Goal: Task Accomplishment & Management: Manage account settings

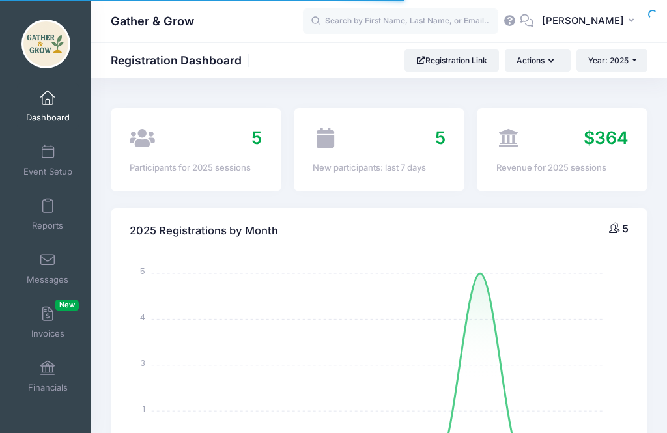
select select
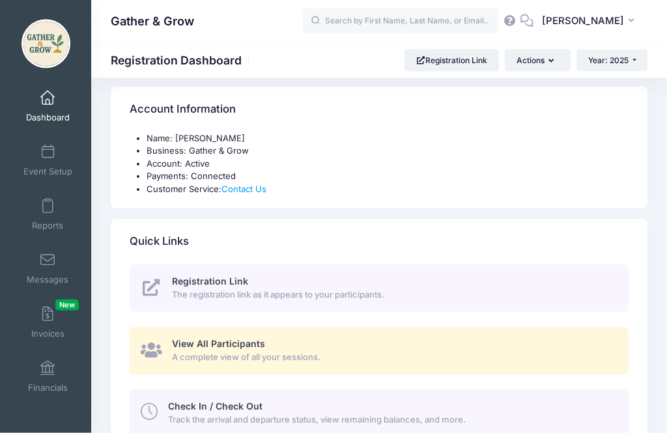
scroll to position [394, 0]
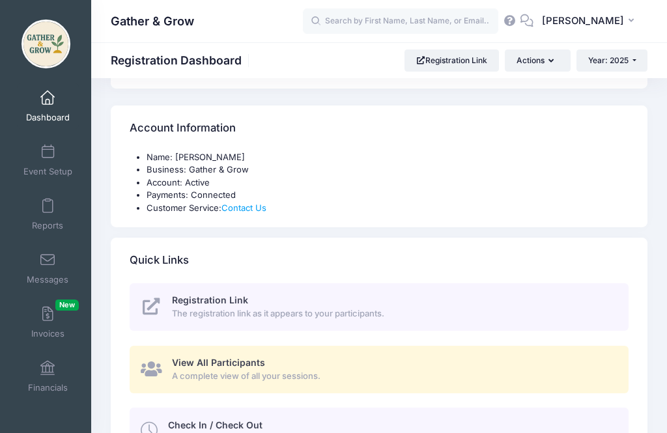
click at [227, 433] on span "Track the arrival and departure status, view remaining balances, and more." at bounding box center [391, 439] width 446 height 13
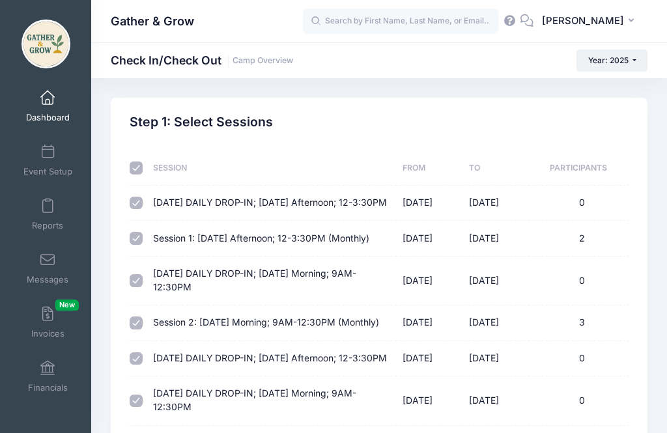
click at [136, 170] on input "checkbox" at bounding box center [136, 168] width 13 height 13
checkbox input "false"
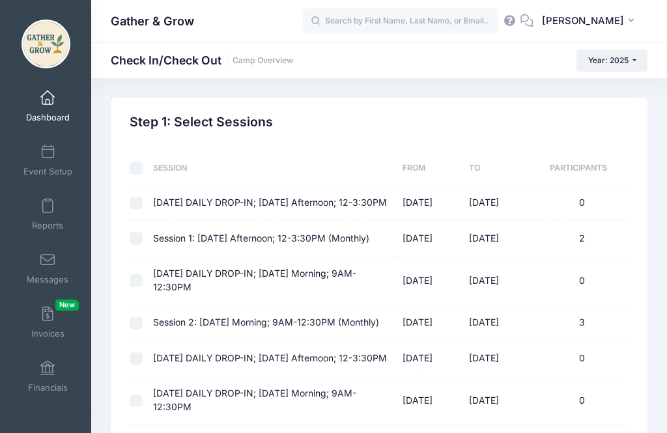
checkbox input "false"
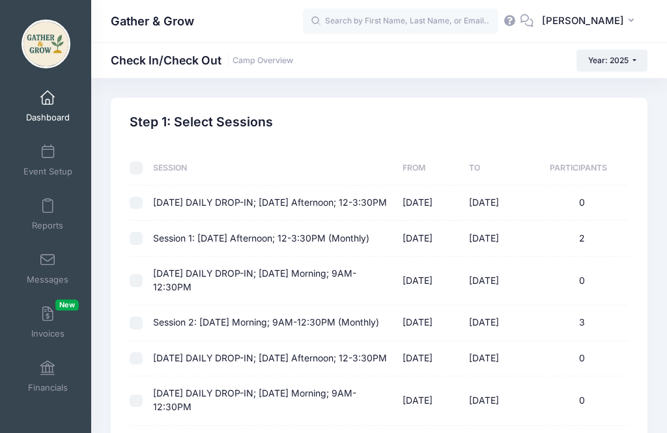
checkbox input "false"
click at [140, 245] on input "checkbox" at bounding box center [136, 238] width 13 height 13
checkbox input "true"
click at [141, 210] on input "checkbox" at bounding box center [136, 203] width 13 height 13
checkbox input "true"
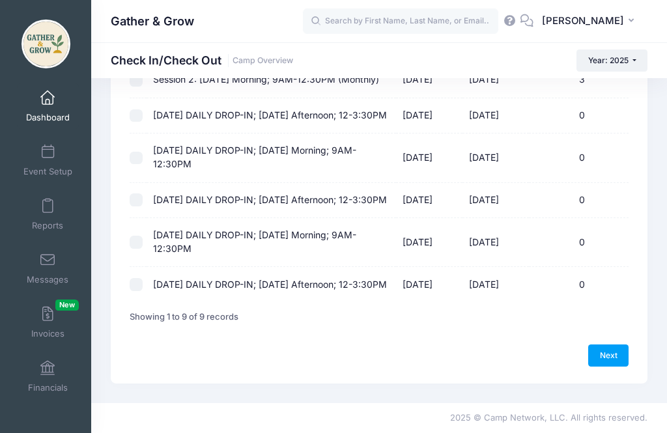
scroll to position [270, 0]
click at [609, 367] on link "Next" at bounding box center [609, 356] width 40 height 22
select select "10"
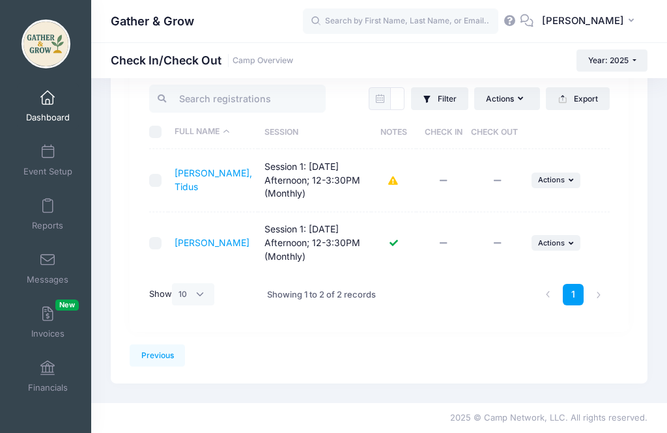
scroll to position [1, 0]
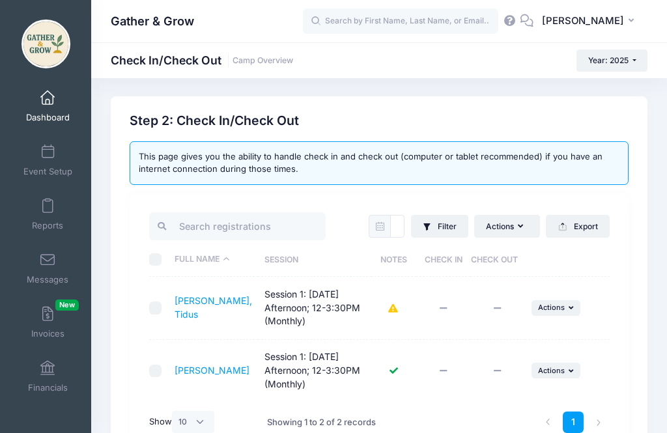
click at [267, 328] on td "Session 1: [DATE] Afternoon; 12-3:30PM (Monthly)" at bounding box center [314, 308] width 113 height 63
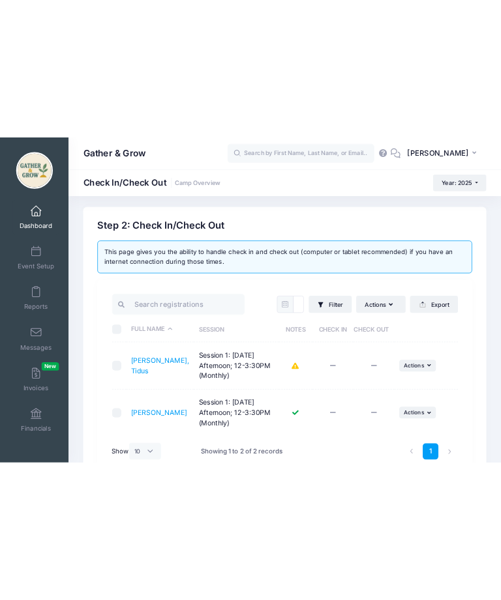
scroll to position [0, 0]
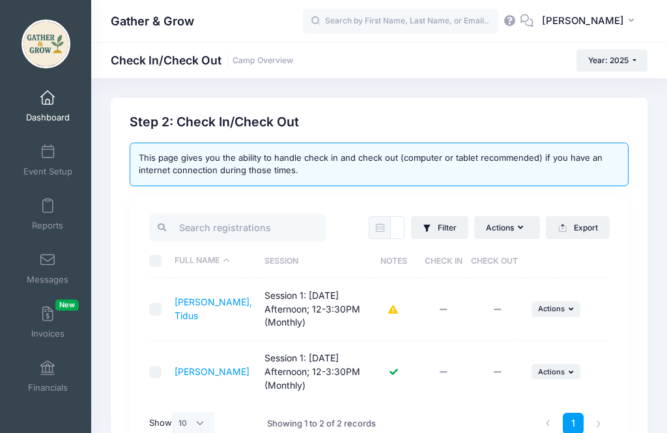
click at [153, 375] on input "checkbox" at bounding box center [155, 372] width 13 height 13
checkbox input "true"
click at [571, 377] on button "... Actions" at bounding box center [557, 372] width 50 height 16
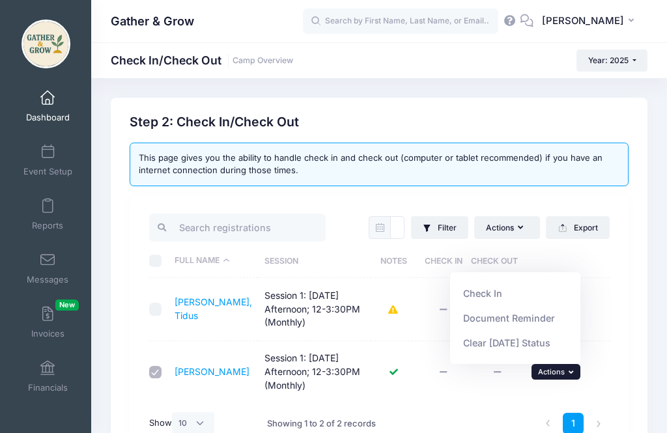
click at [475, 297] on link "Check In" at bounding box center [516, 293] width 118 height 25
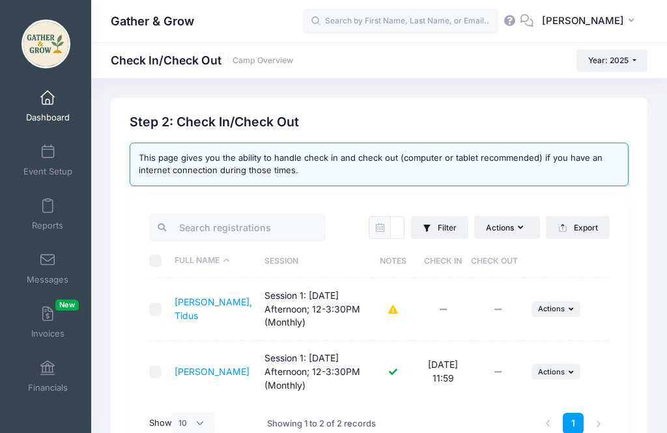
click at [150, 309] on input "checkbox" at bounding box center [155, 309] width 13 height 13
checkbox input "true"
click at [562, 304] on button "... Actions" at bounding box center [557, 310] width 50 height 16
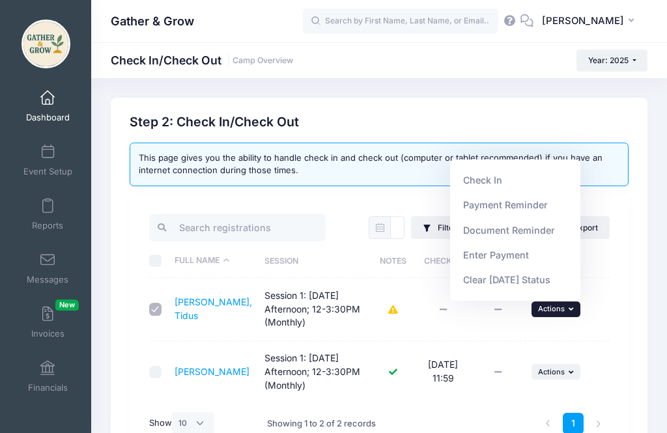
click at [478, 177] on link "Check In" at bounding box center [516, 180] width 118 height 25
